Goal: Task Accomplishment & Management: Complete application form

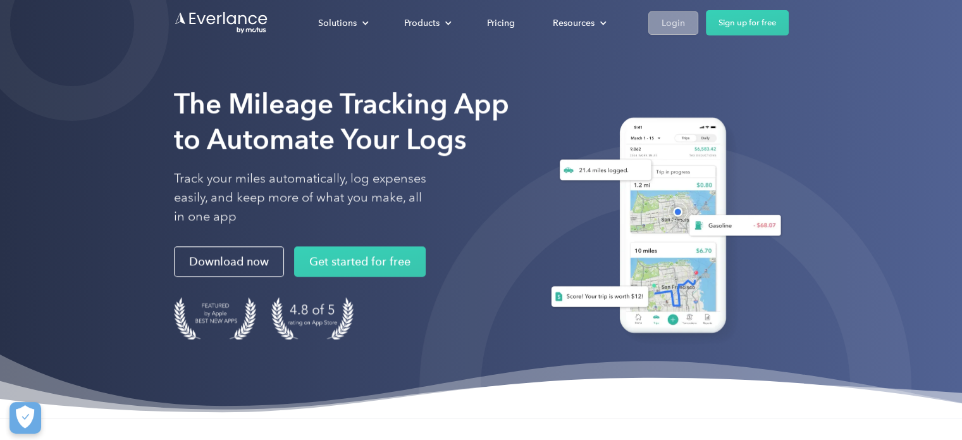
click at [672, 28] on div "Login" at bounding box center [673, 23] width 23 height 16
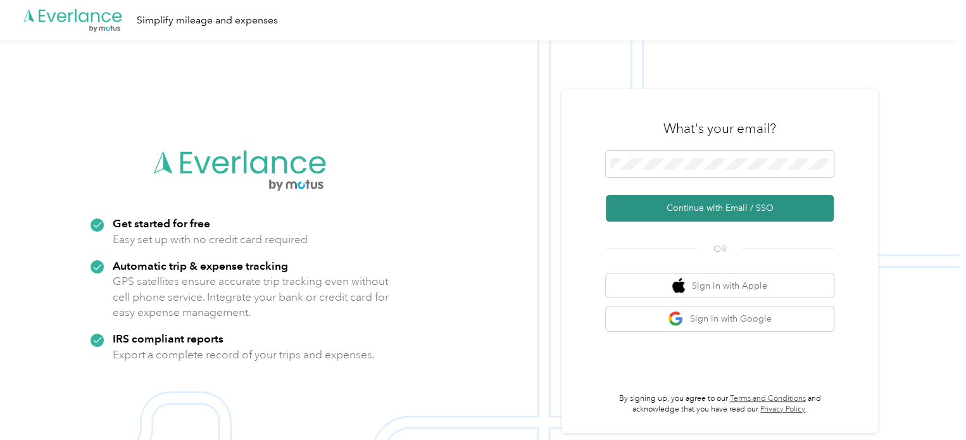
click at [696, 204] on button "Continue with Email / SSO" at bounding box center [720, 208] width 228 height 27
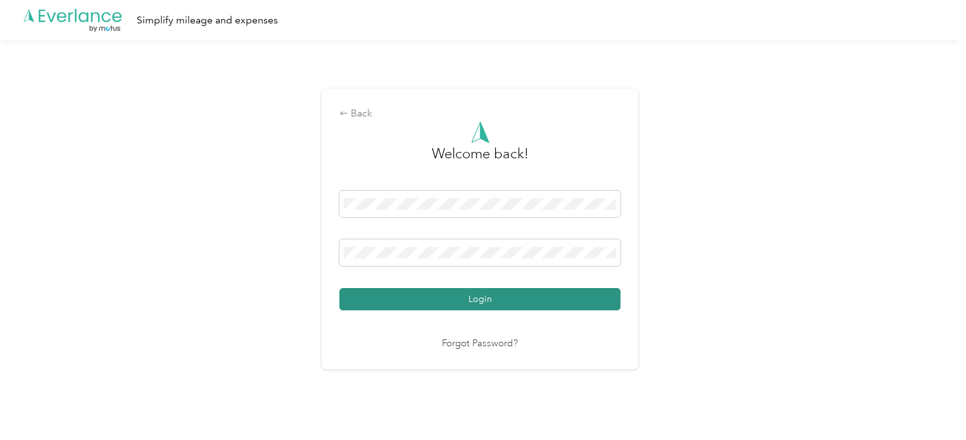
click at [478, 296] on button "Login" at bounding box center [479, 299] width 281 height 22
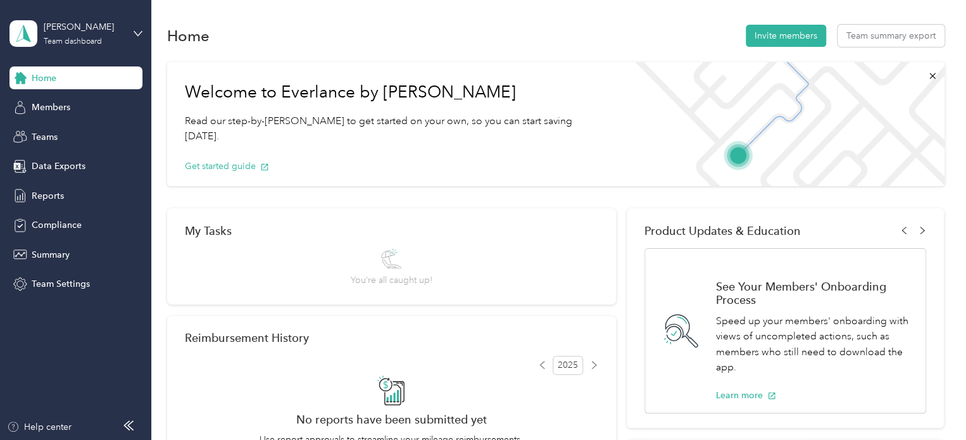
click at [131, 32] on div "[PERSON_NAME] Team dashboard" at bounding box center [75, 33] width 133 height 44
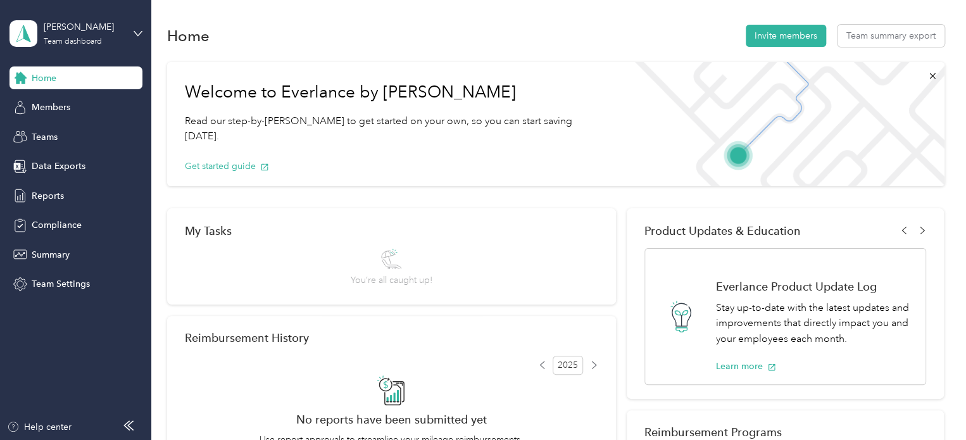
click at [56, 134] on div "Personal dashboard" at bounding box center [60, 132] width 80 height 13
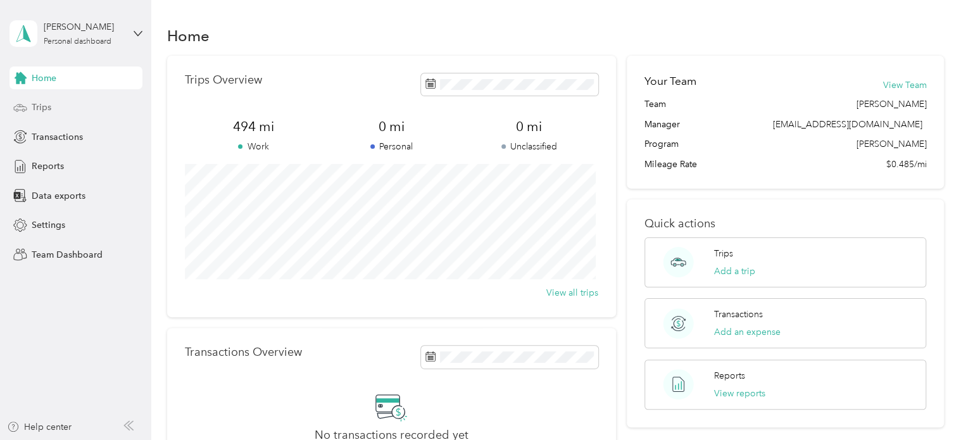
click at [38, 111] on span "Trips" at bounding box center [42, 107] width 20 height 13
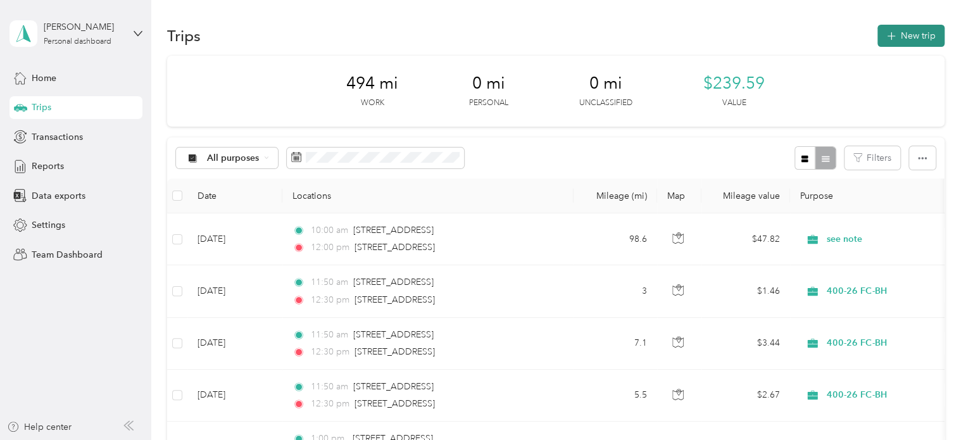
click at [893, 32] on button "New trip" at bounding box center [910, 36] width 67 height 22
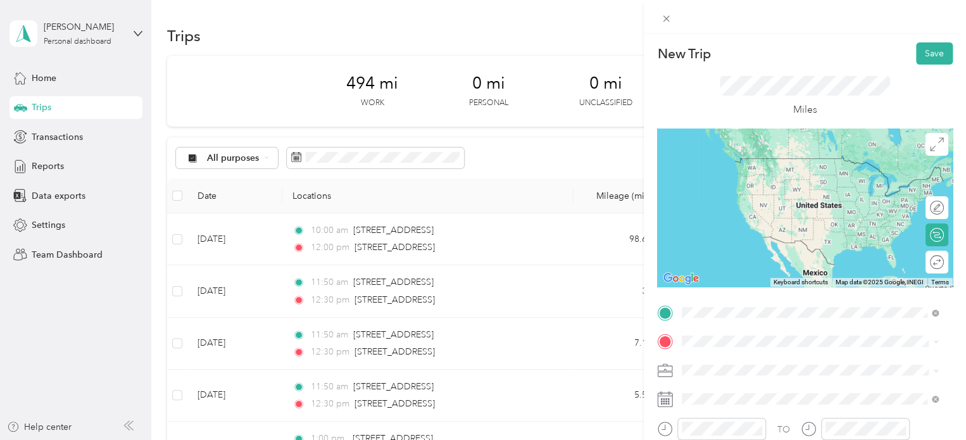
click at [784, 164] on span "[STREET_ADDRESS][US_STATE]" at bounding box center [769, 157] width 127 height 11
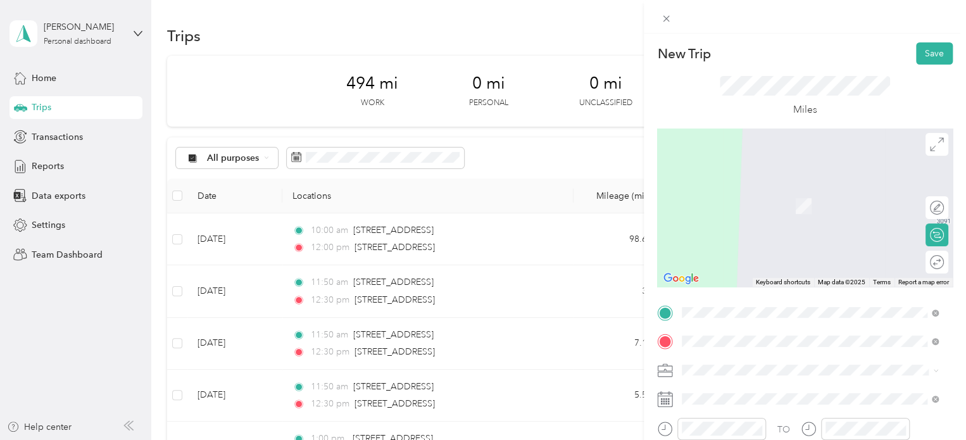
click at [730, 190] on span "[STREET_ADDRESS][US_STATE]" at bounding box center [769, 187] width 127 height 11
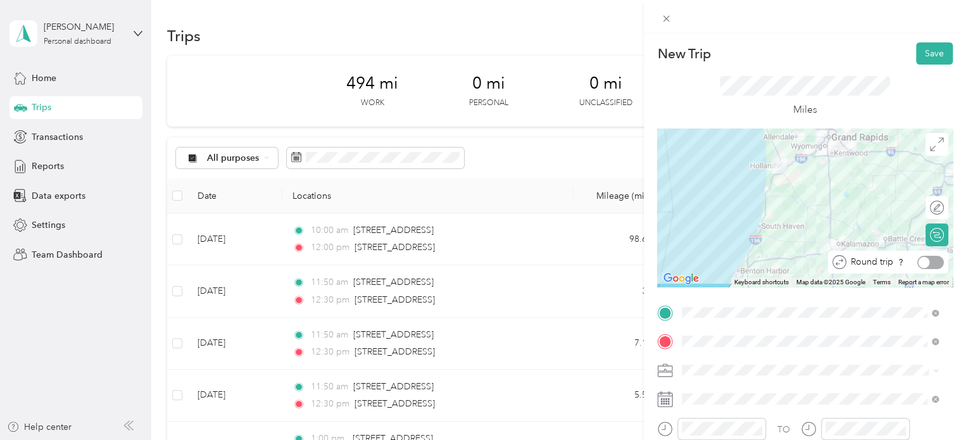
click at [928, 263] on div at bounding box center [930, 262] width 27 height 13
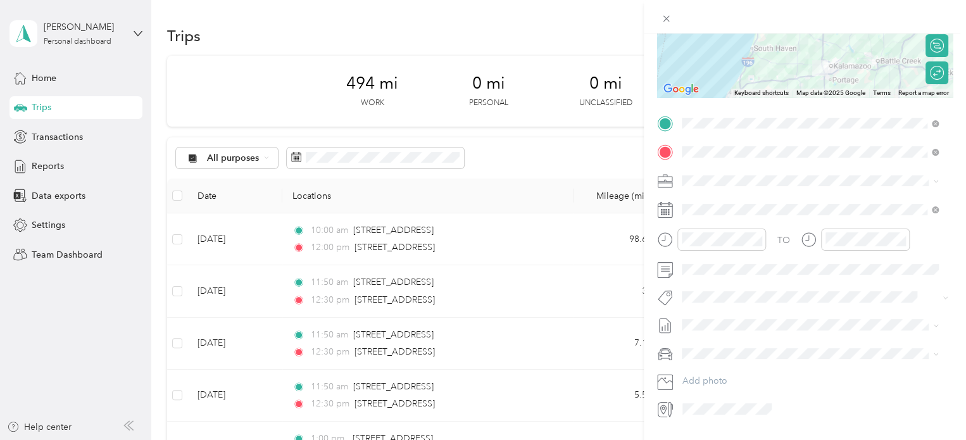
scroll to position [190, 0]
click at [718, 277] on span at bounding box center [814, 269] width 275 height 20
click at [649, 161] on form "New Trip Save This trip cannot be edited because it is either under review, app…" at bounding box center [805, 136] width 322 height 566
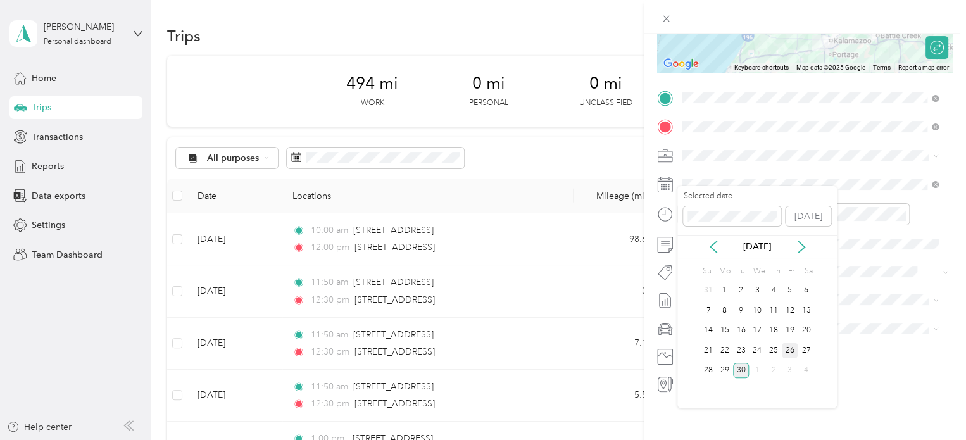
click at [790, 350] on div "26" at bounding box center [789, 350] width 16 height 16
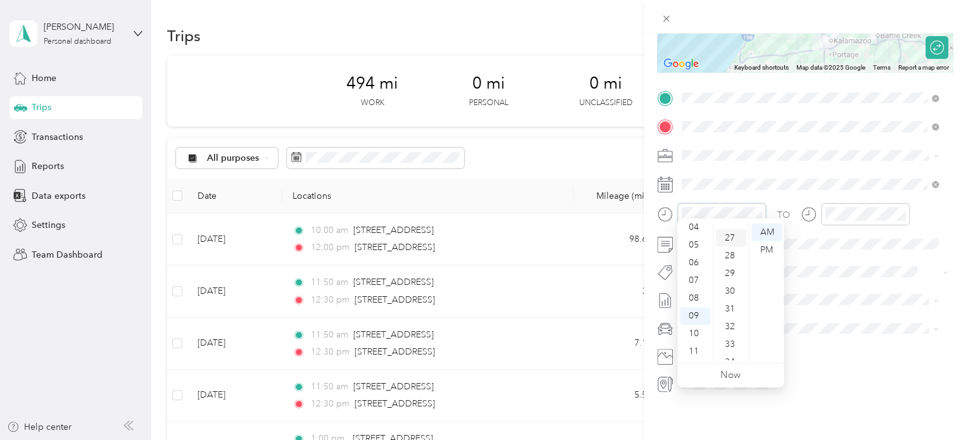
scroll to position [478, 0]
click at [690, 351] on div "11" at bounding box center [695, 351] width 30 height 18
click at [730, 237] on div "00" at bounding box center [731, 232] width 30 height 18
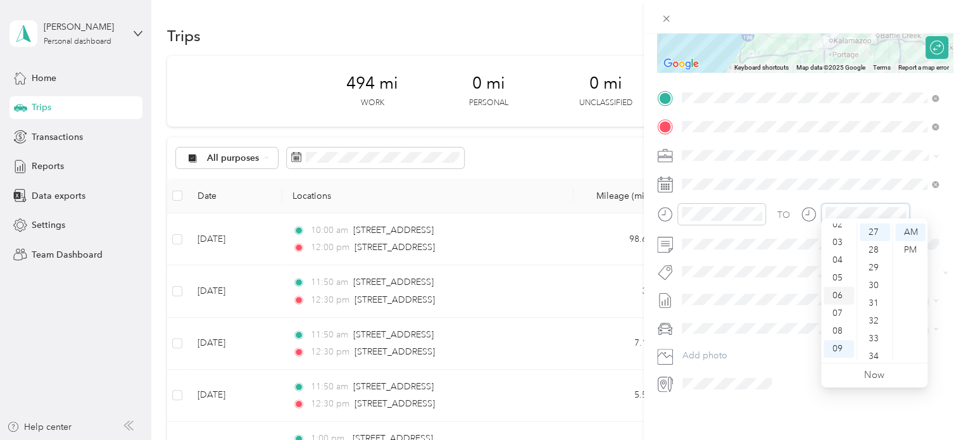
scroll to position [13, 0]
click at [834, 278] on div "03" at bounding box center [838, 273] width 30 height 18
click at [873, 232] on div "00" at bounding box center [874, 232] width 30 height 18
click at [916, 254] on div "PM" at bounding box center [910, 250] width 30 height 18
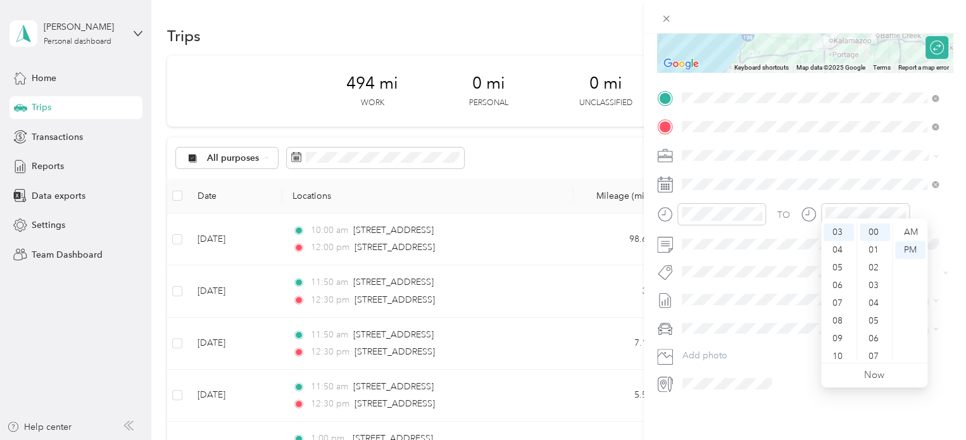
click at [648, 180] on form "New Trip Save This trip cannot be edited because it is either under review, app…" at bounding box center [805, 111] width 322 height 566
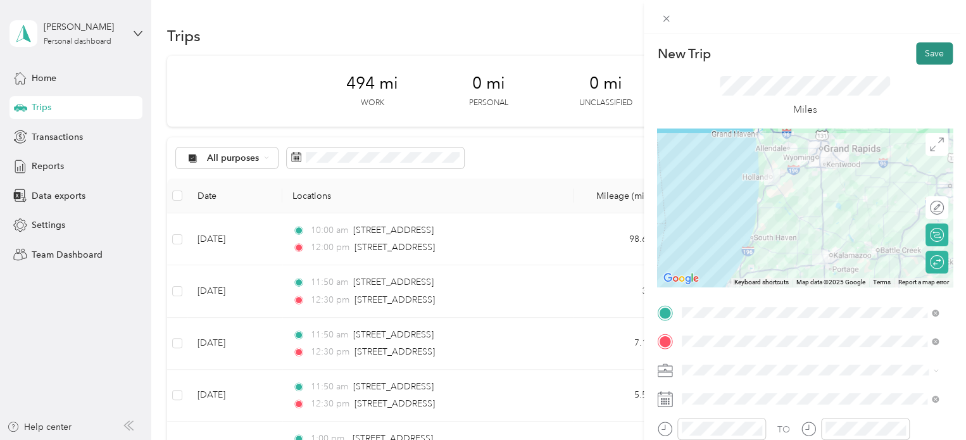
click at [916, 58] on button "Save" at bounding box center [934, 53] width 37 height 22
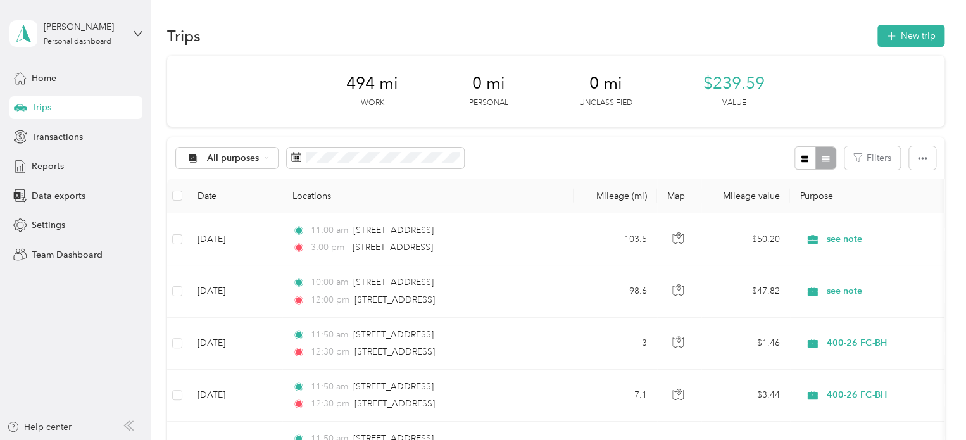
click at [607, 32] on div "Trips New trip" at bounding box center [555, 35] width 777 height 27
click at [138, 32] on icon at bounding box center [138, 33] width 9 height 9
click at [77, 167] on div "Log out" at bounding box center [142, 162] width 249 height 22
